Goal: Task Accomplishment & Management: Manage account settings

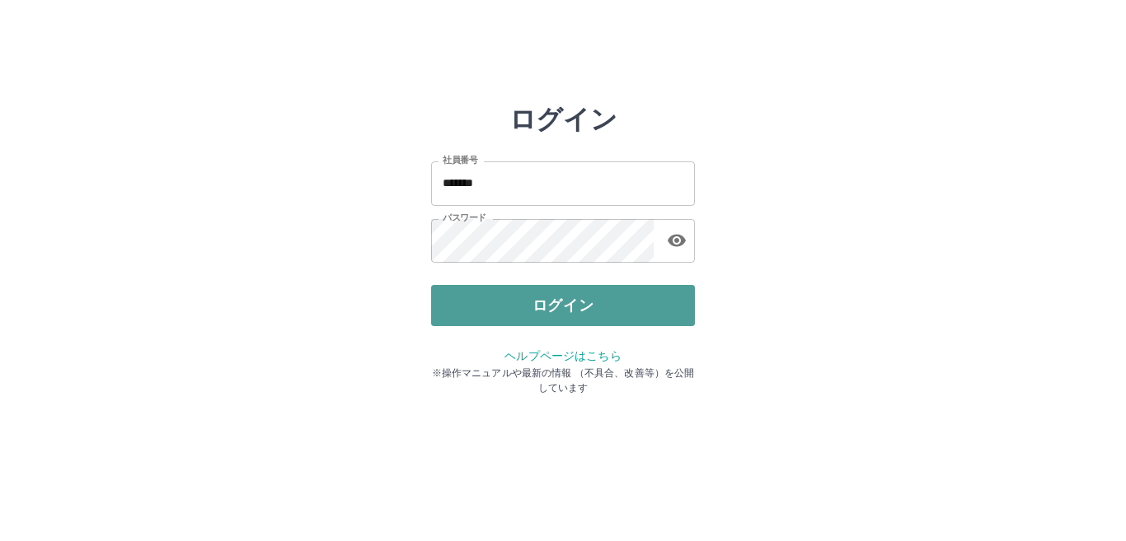
drag, startPoint x: 0, startPoint y: 0, endPoint x: 565, endPoint y: 307, distance: 643.0
click at [565, 307] on button "ログイン" at bounding box center [563, 305] width 264 height 41
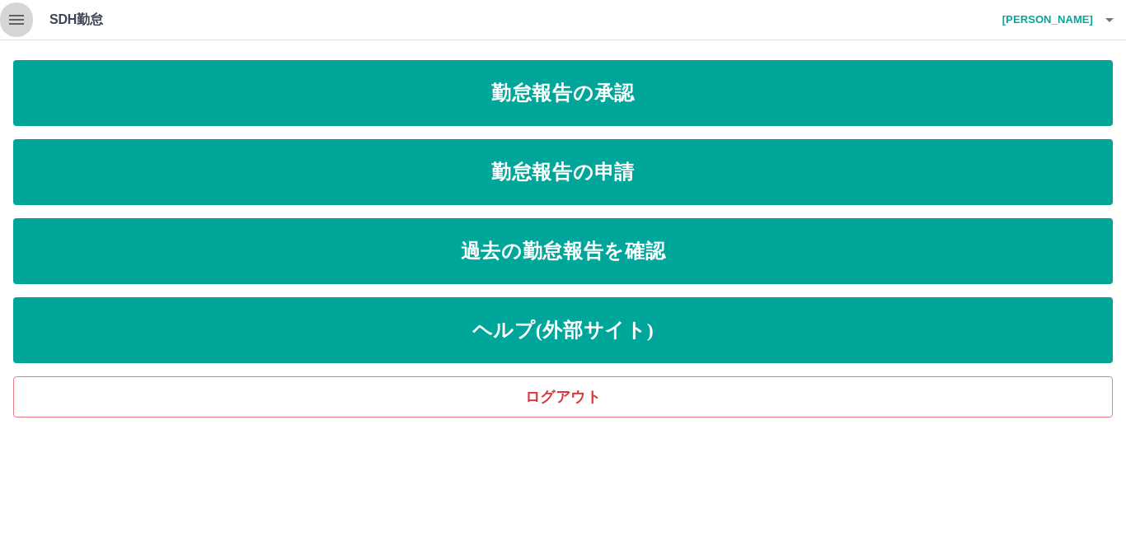
click at [21, 22] on icon "button" at bounding box center [17, 20] width 20 height 20
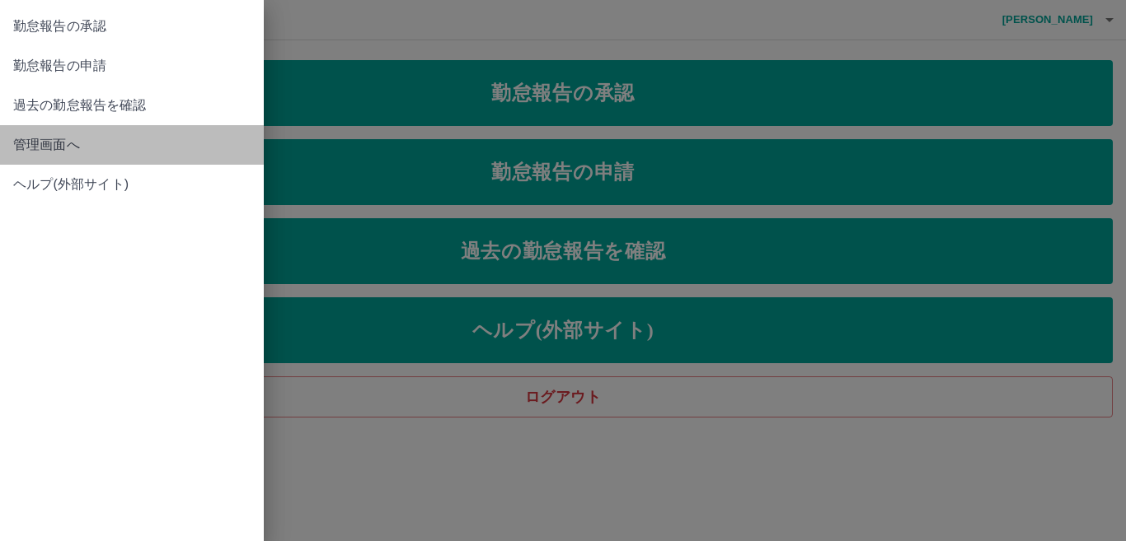
click at [58, 143] on span "管理画面へ" at bounding box center [131, 145] width 237 height 20
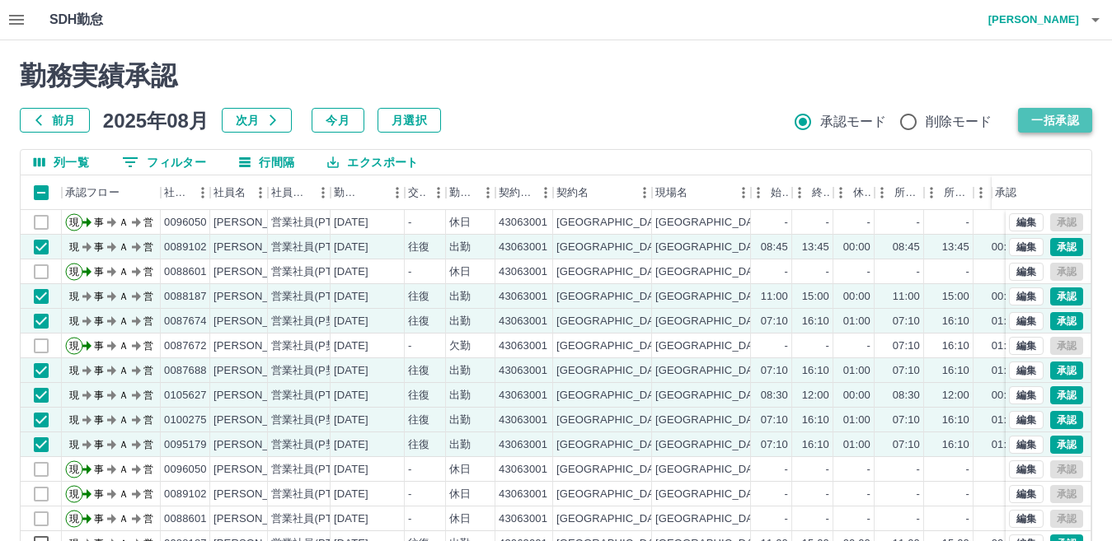
click at [1044, 119] on button "一括承認" at bounding box center [1055, 120] width 74 height 25
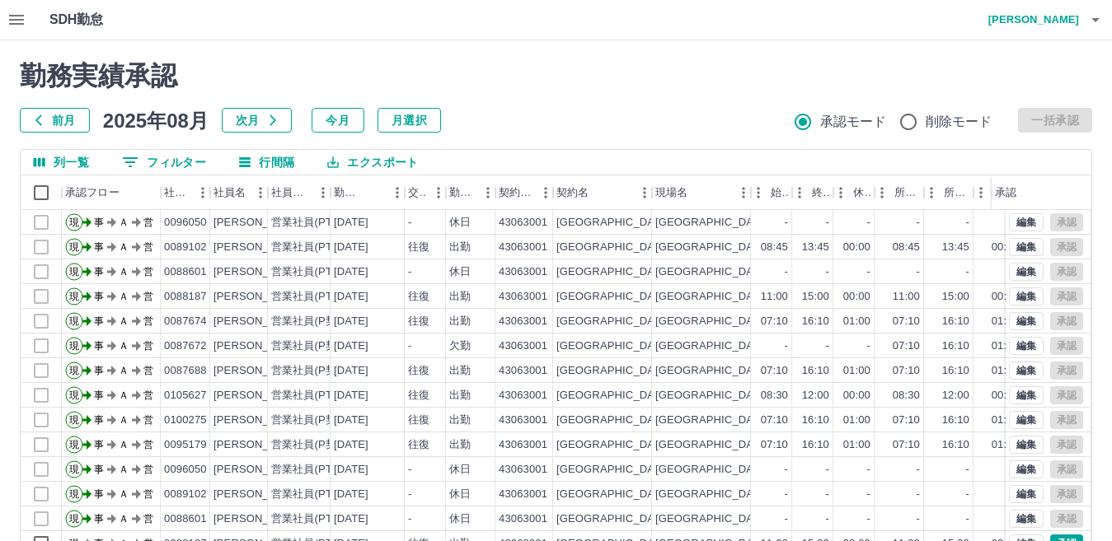
scroll to position [82, 0]
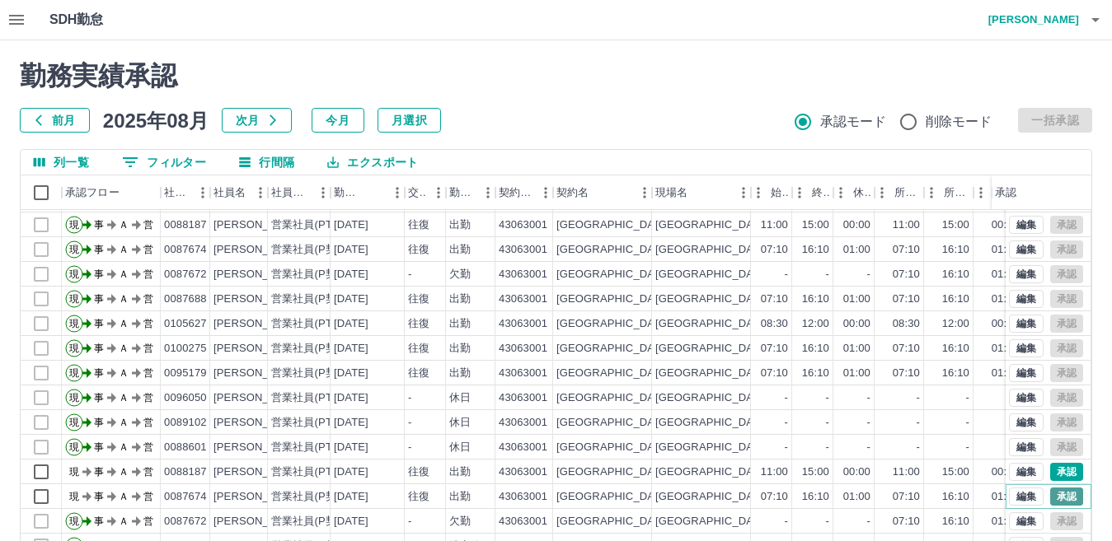
click at [1053, 488] on button "承認" at bounding box center [1066, 497] width 33 height 18
click at [1051, 463] on button "承認" at bounding box center [1066, 472] width 33 height 18
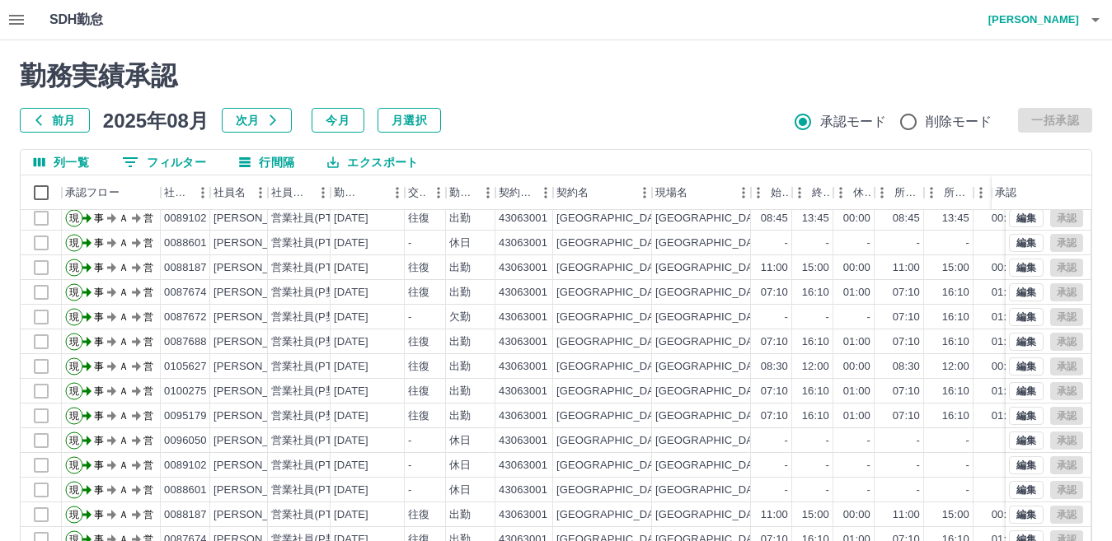
scroll to position [0, 0]
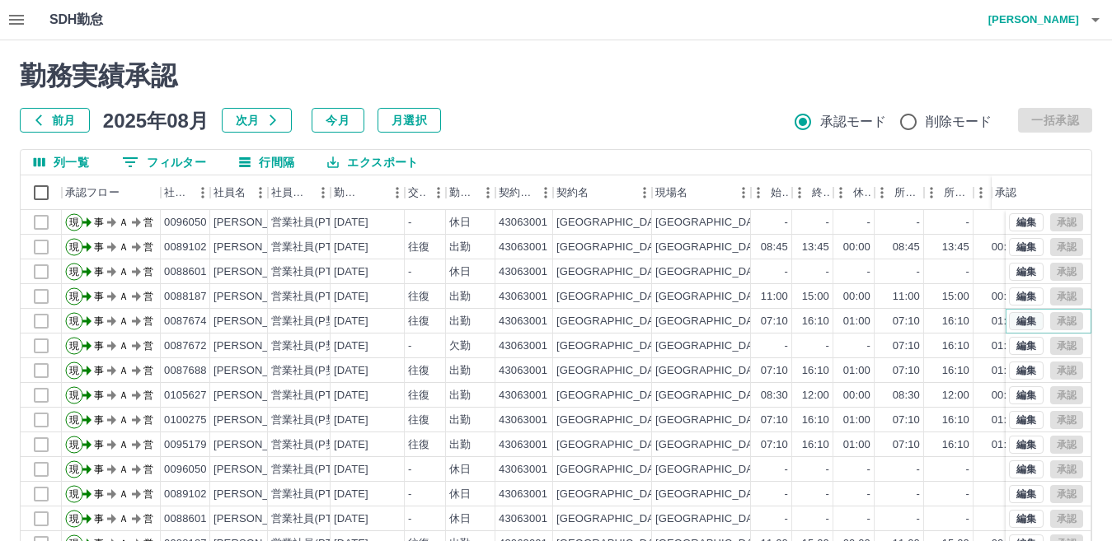
click at [1009, 322] on button "編集" at bounding box center [1026, 321] width 35 height 18
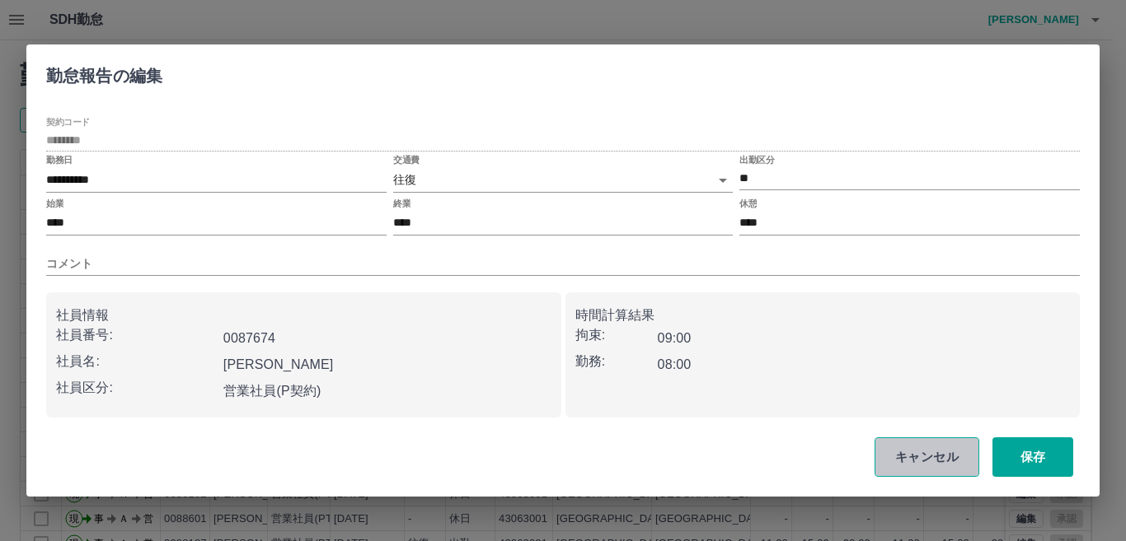
click at [928, 451] on button "キャンセル" at bounding box center [926, 458] width 105 height 40
